Goal: Check status

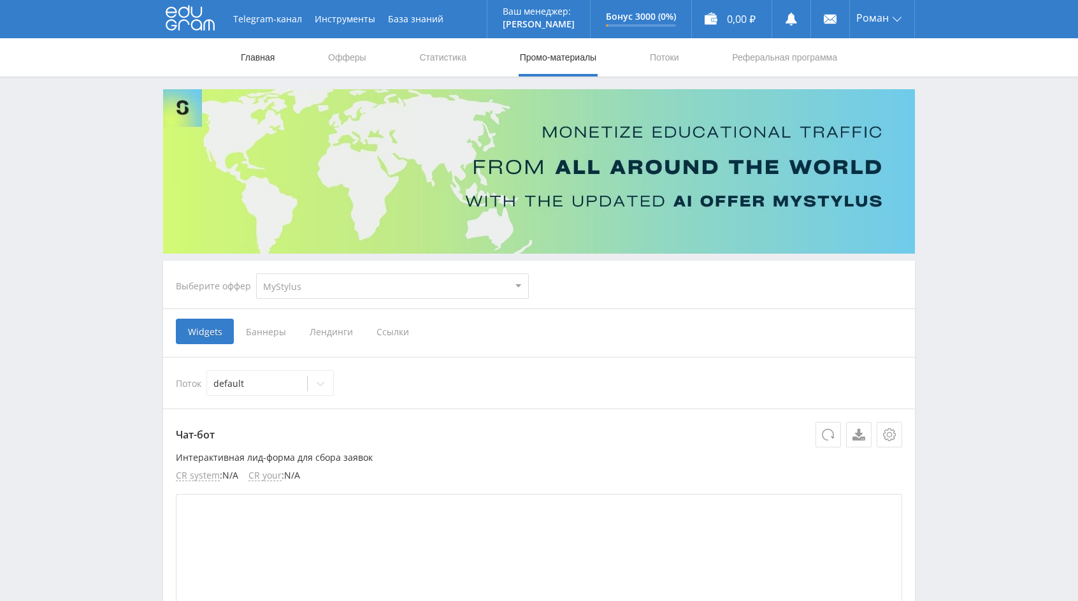
click at [264, 58] on link "Главная" at bounding box center [258, 57] width 36 height 38
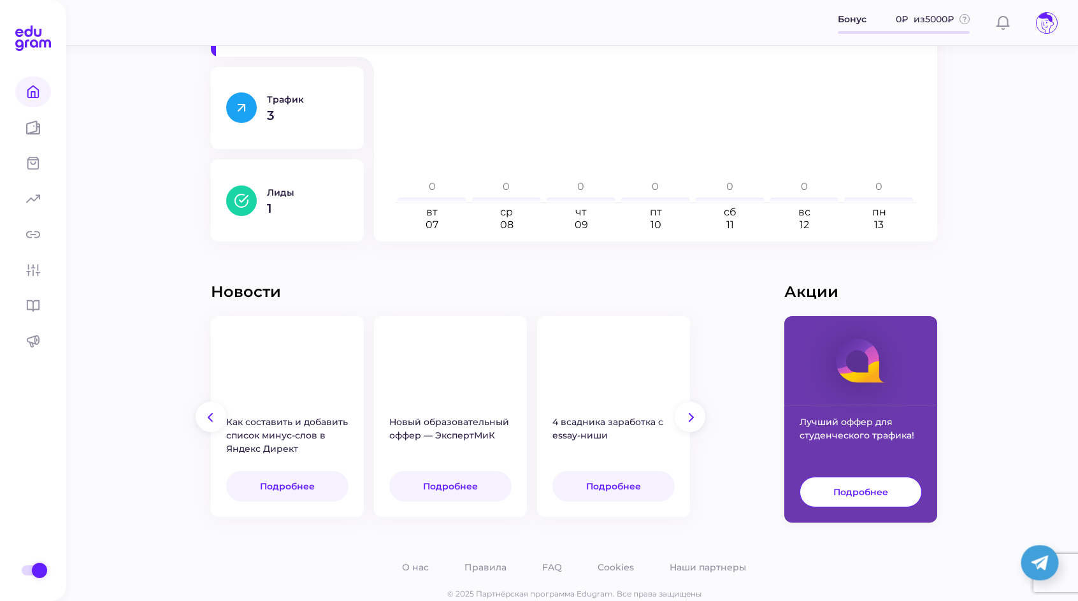
scroll to position [286, 0]
click at [318, 191] on p "Лиды" at bounding box center [308, 191] width 82 height 11
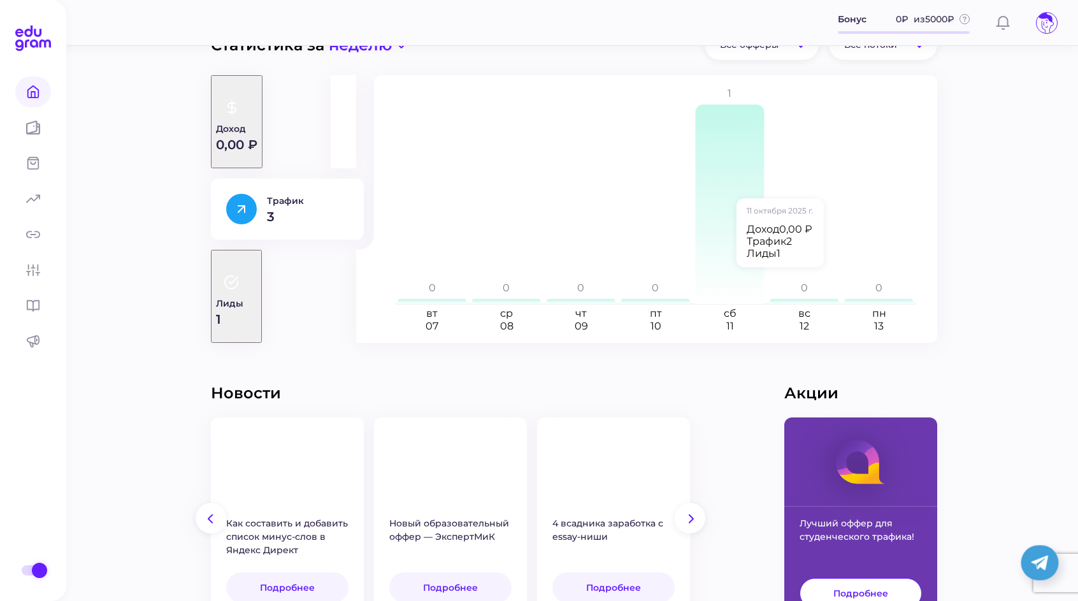
scroll to position [183, 0]
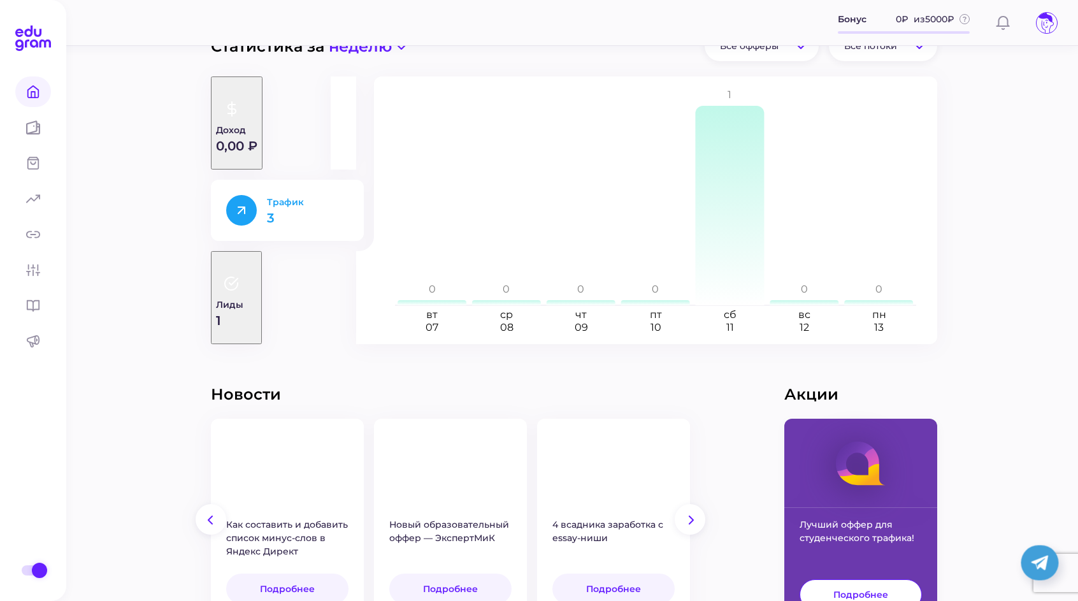
click at [278, 209] on div "Трафик 3" at bounding box center [308, 210] width 82 height 28
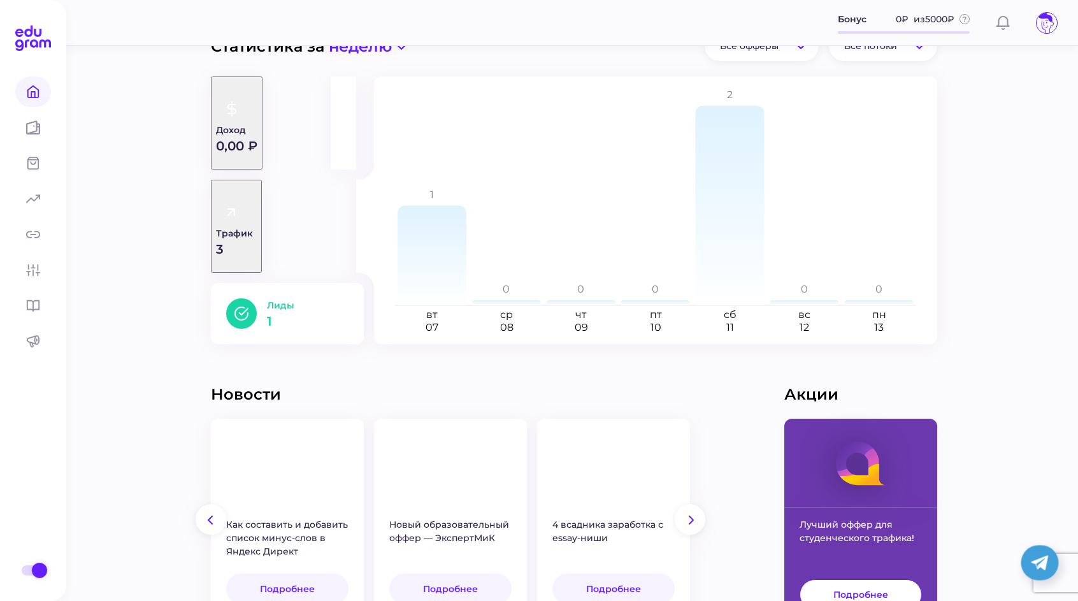
click at [268, 315] on p "1" at bounding box center [308, 321] width 82 height 13
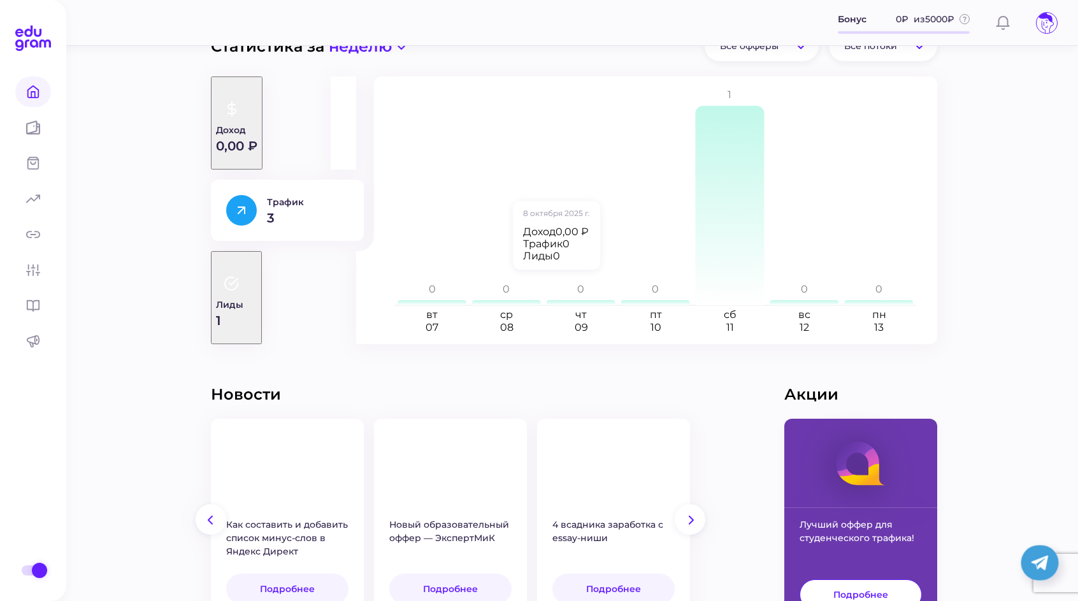
scroll to position [0, 0]
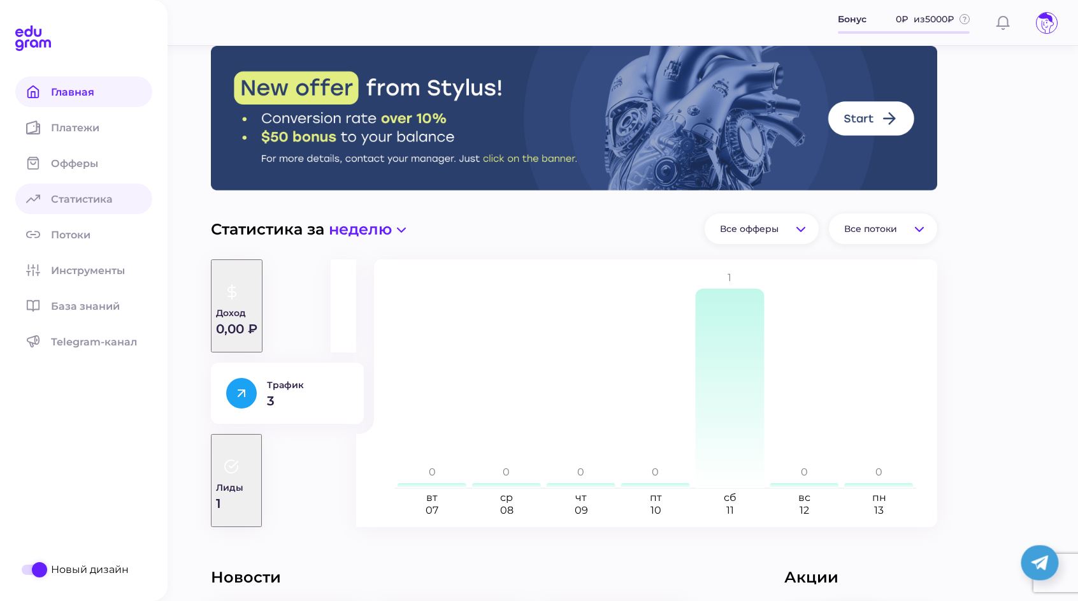
click at [42, 188] on span at bounding box center [33, 199] width 36 height 31
